Goal: Information Seeking & Learning: Check status

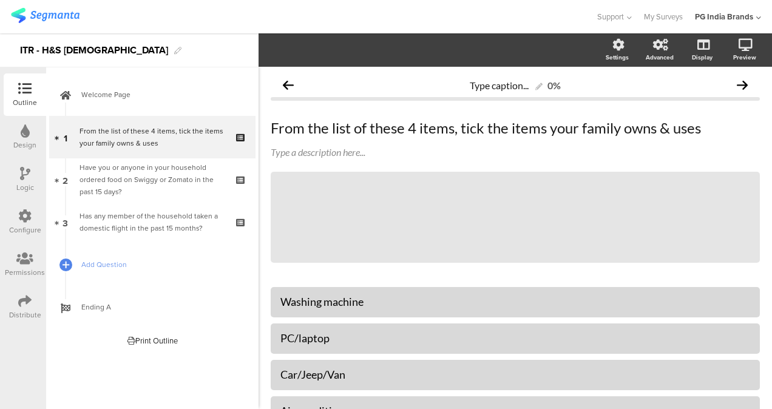
click at [67, 13] on img at bounding box center [45, 15] width 69 height 15
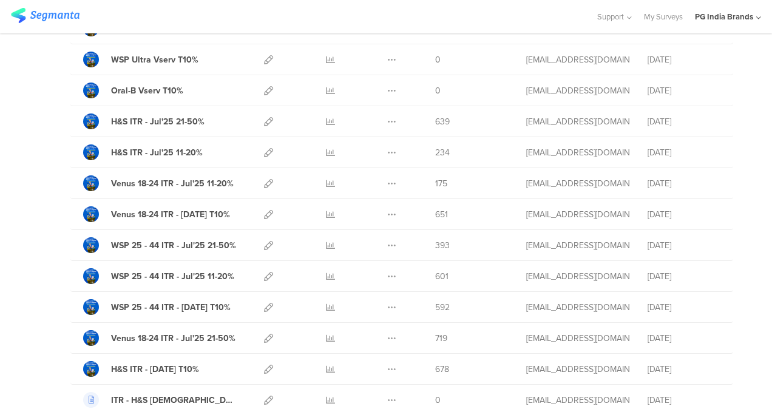
scroll to position [182, 0]
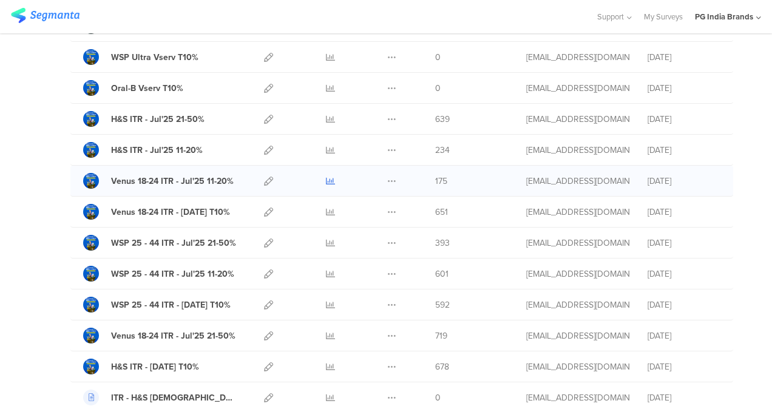
click at [326, 179] on icon at bounding box center [330, 181] width 9 height 9
